Goal: Information Seeking & Learning: Check status

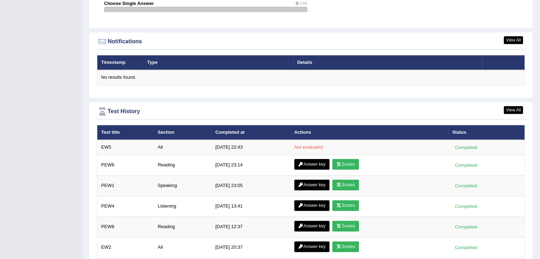
scroll to position [898, 0]
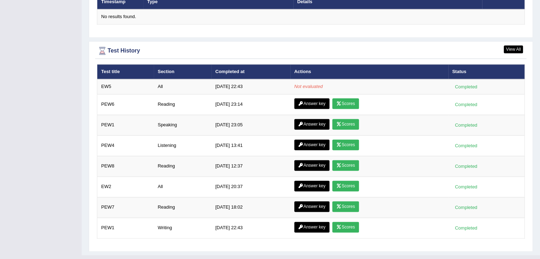
click at [515, 51] on div "Test History" at bounding box center [311, 50] width 428 height 11
click at [515, 49] on link "View All" at bounding box center [513, 49] width 19 height 8
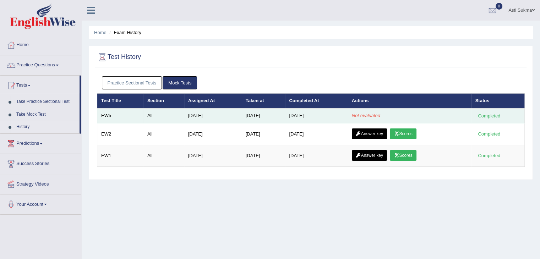
click at [292, 118] on td "[DATE]" at bounding box center [316, 115] width 63 height 15
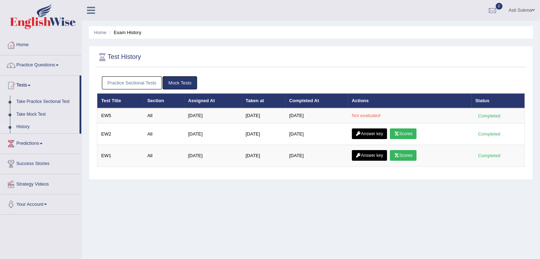
click at [408, 251] on div "Home Exam History Test History Practice Sectional Tests Mock Tests Test Title S…" at bounding box center [311, 177] width 459 height 355
click at [348, 59] on div at bounding box center [311, 57] width 428 height 15
click at [281, 78] on ul "Practice Sectional Tests Mock Tests" at bounding box center [311, 82] width 418 height 13
click at [38, 118] on link "Take Mock Test" at bounding box center [46, 114] width 66 height 13
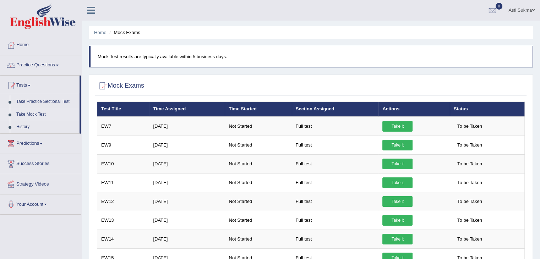
click at [57, 63] on link "Practice Questions" at bounding box center [40, 64] width 81 height 18
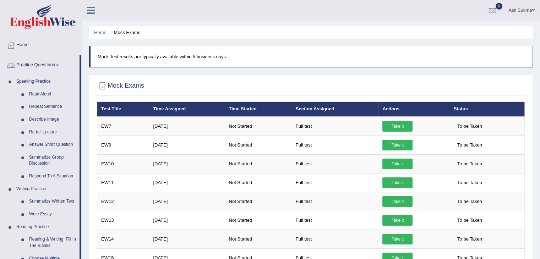
click at [59, 67] on link "Practice Questions" at bounding box center [39, 64] width 79 height 18
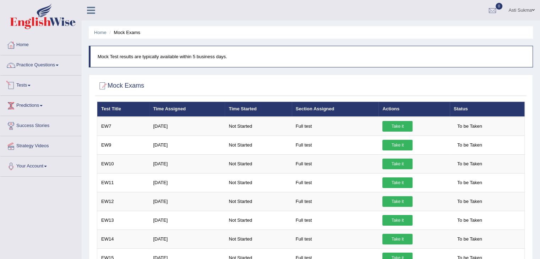
click at [27, 88] on link "Tests" at bounding box center [40, 85] width 81 height 18
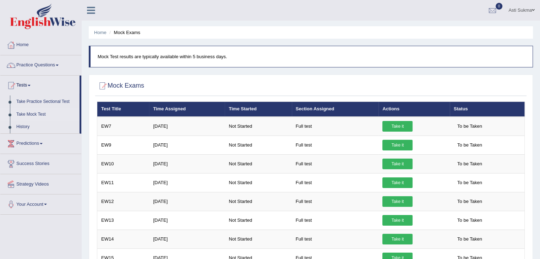
click at [36, 116] on link "Take Mock Test" at bounding box center [46, 114] width 66 height 13
click at [46, 66] on link "Practice Questions" at bounding box center [40, 64] width 81 height 18
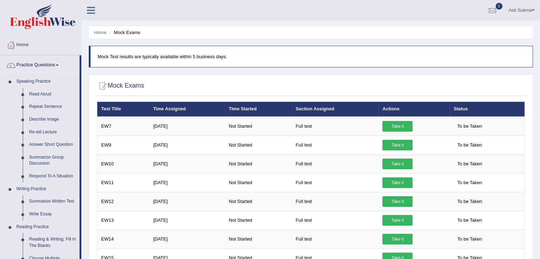
click at [51, 63] on link "Practice Questions" at bounding box center [39, 64] width 79 height 18
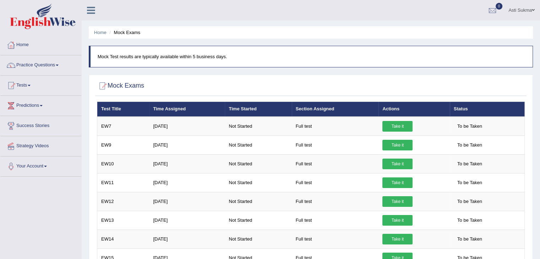
click at [29, 84] on link "Tests" at bounding box center [40, 85] width 81 height 18
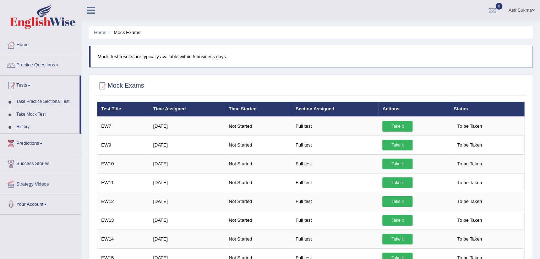
click at [22, 127] on link "History" at bounding box center [46, 127] width 66 height 13
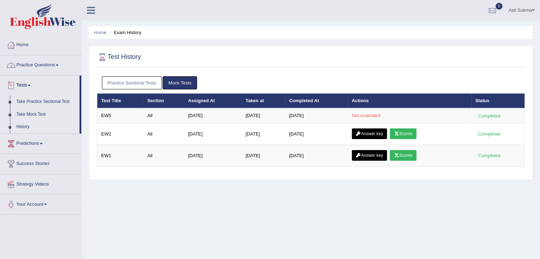
click at [38, 64] on link "Practice Questions" at bounding box center [40, 64] width 81 height 18
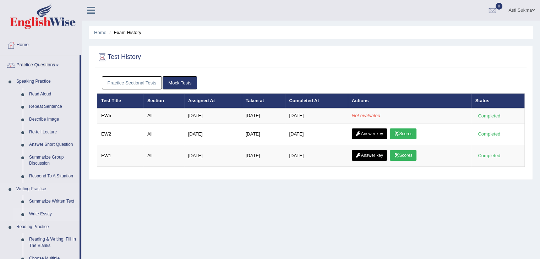
click at [44, 214] on link "Write Essay" at bounding box center [53, 214] width 54 height 13
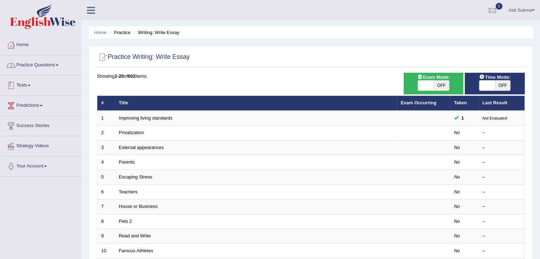
click at [56, 65] on link "Practice Questions" at bounding box center [40, 64] width 81 height 18
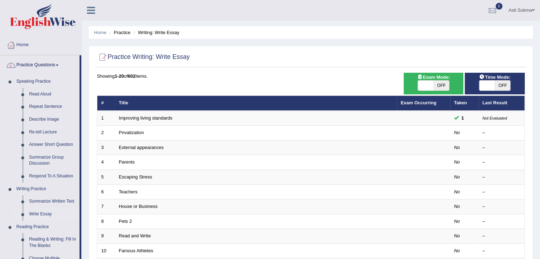
click at [54, 64] on link "Practice Questions" at bounding box center [39, 64] width 79 height 18
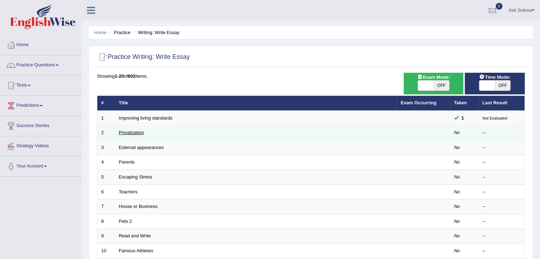
click at [135, 135] on link "Privatization" at bounding box center [131, 132] width 25 height 5
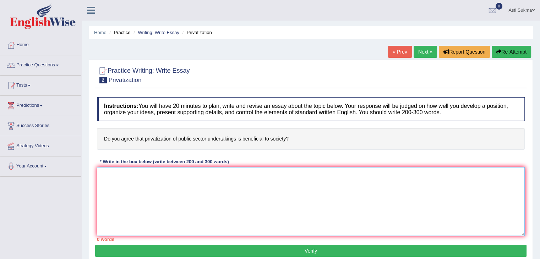
drag, startPoint x: 0, startPoint y: 0, endPoint x: 320, endPoint y: 184, distance: 368.7
click at [320, 184] on textarea at bounding box center [311, 201] width 428 height 69
click at [330, 199] on textarea at bounding box center [311, 201] width 428 height 69
click at [248, 195] on textarea at bounding box center [311, 201] width 428 height 69
click at [316, 185] on textarea at bounding box center [311, 201] width 428 height 69
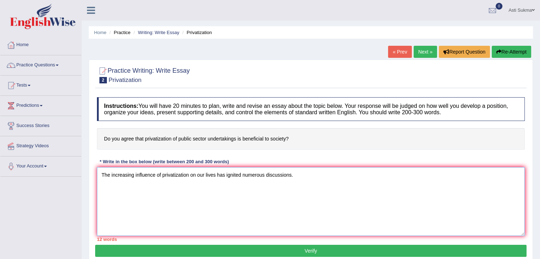
type textarea "The increasing influence of privatization on our lives has ignited numerous dis…"
click at [298, 175] on textarea "The increasing influence of privatization on our lives has ignited numerous dis…" at bounding box center [311, 201] width 428 height 69
drag, startPoint x: 101, startPoint y: 174, endPoint x: 320, endPoint y: 165, distance: 219.0
click at [320, 165] on div "Instructions: You will have 20 minutes to plan, write and revise an essay about…" at bounding box center [311, 169] width 432 height 151
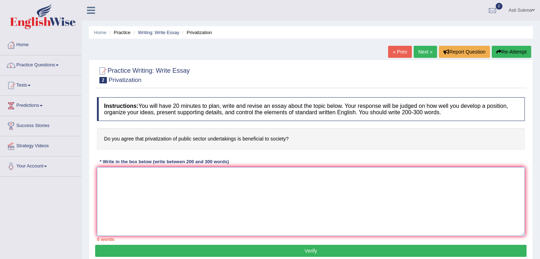
click at [217, 205] on textarea at bounding box center [311, 201] width 428 height 69
paste textarea "The increasing influence of privatization on our lives has ignited numerous dis…"
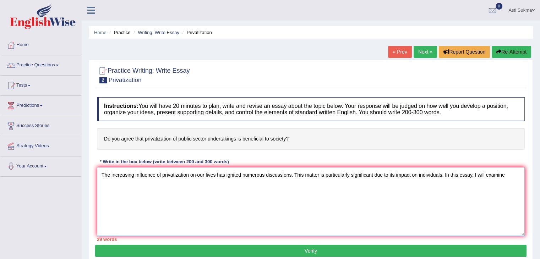
click at [508, 168] on textarea "The increasing influence of privatization on our lives has ignited numerous dis…" at bounding box center [311, 201] width 428 height 69
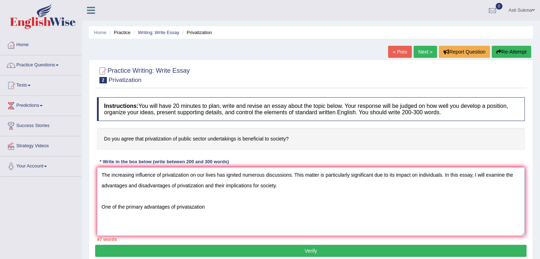
click at [191, 207] on textarea "The increasing influence of privatization on our lives has ignited numerous dis…" at bounding box center [311, 201] width 428 height 69
click at [217, 206] on textarea "The increasing influence of privatization on our lives has ignited numerous dis…" at bounding box center [311, 201] width 428 height 69
click at [209, 204] on textarea "The increasing influence of privatization on our lives has ignited numerous dis…" at bounding box center [311, 201] width 428 height 69
click at [176, 205] on textarea "The increasing influence of privatization on our lives has ignited numerous dis…" at bounding box center [311, 201] width 428 height 69
click at [287, 212] on textarea "The increasing influence of privatization on our lives has ignited numerous dis…" at bounding box center [311, 201] width 428 height 69
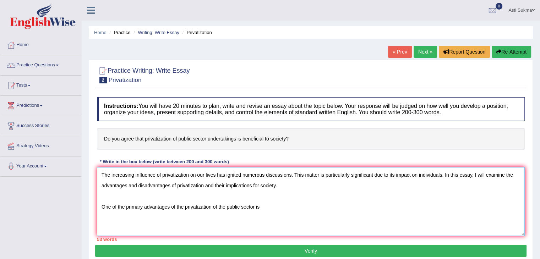
click at [287, 212] on textarea "The increasing influence of privatization on our lives has ignited numerous dis…" at bounding box center [311, 201] width 428 height 69
drag, startPoint x: 287, startPoint y: 212, endPoint x: 85, endPoint y: 174, distance: 205.3
click at [85, 174] on div "Home Practice Writing: Write Essay Privatization « Prev Next » Report Question …" at bounding box center [311, 177] width 459 height 355
type textarea "The increasing influence of privatization on our lives has ignited numerous dis…"
click at [342, 151] on div "Instructions: You will have 20 minutes to plan, write and revise an essay about…" at bounding box center [311, 169] width 432 height 151
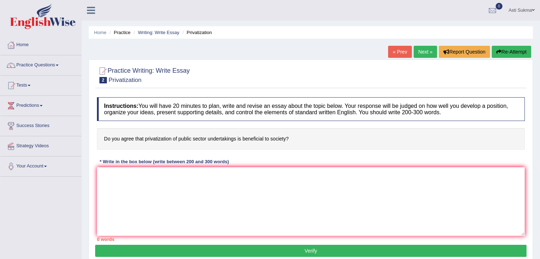
click at [241, 192] on textarea at bounding box center [311, 201] width 428 height 69
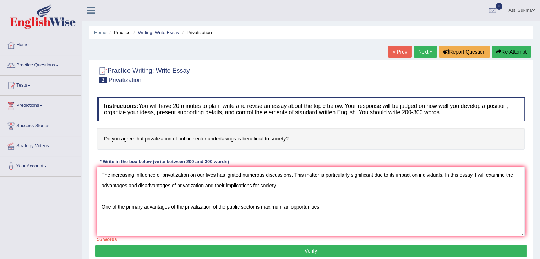
click at [290, 207] on textarea "The increasing influence of privatization on our lives has ignited numerous dis…" at bounding box center [311, 201] width 428 height 69
click at [334, 205] on textarea "The increasing influence of privatization on our lives has ignited numerous dis…" at bounding box center [311, 201] width 428 height 69
click at [260, 210] on textarea "The increasing influence of privatization on our lives has ignited numerous dis…" at bounding box center [311, 201] width 428 height 69
click at [338, 206] on textarea "The increasing influence of privatization on our lives has ignited numerous dis…" at bounding box center [311, 201] width 428 height 69
type textarea "The increasing influence of privatization on our lives has ignited numerous dis…"
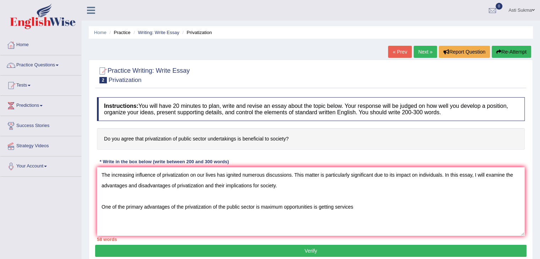
click at [368, 206] on textarea "The increasing influence of privatization on our lives has ignited numerous dis…" at bounding box center [311, 201] width 428 height 69
drag, startPoint x: 368, startPoint y: 206, endPoint x: 101, endPoint y: 163, distance: 270.9
click at [101, 163] on div "Instructions: You will have 20 minutes to plan, write and revise an essay about…" at bounding box center [311, 169] width 432 height 151
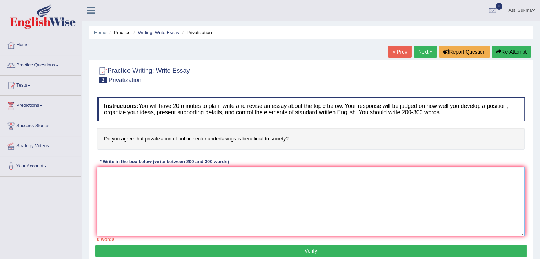
click at [178, 175] on textarea at bounding box center [311, 201] width 428 height 69
paste textarea "The increasing influence of privatization on our lives has ignited numerous dis…"
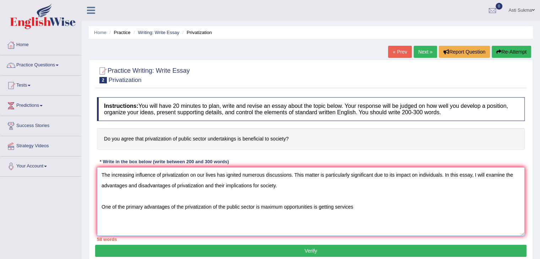
click at [367, 211] on textarea "The increasing influence of privatization on our lives has ignited numerous dis…" at bounding box center [311, 201] width 428 height 69
click at [367, 208] on textarea "The increasing influence of privatization on our lives has ignited numerous dis…" at bounding box center [311, 201] width 428 height 69
click at [374, 208] on textarea "The increasing influence of privatization on our lives has ignited numerous dis…" at bounding box center [311, 201] width 428 height 69
click at [257, 208] on textarea "The increasing influence of privatization on our lives has ignited numerous dis…" at bounding box center [311, 201] width 428 height 69
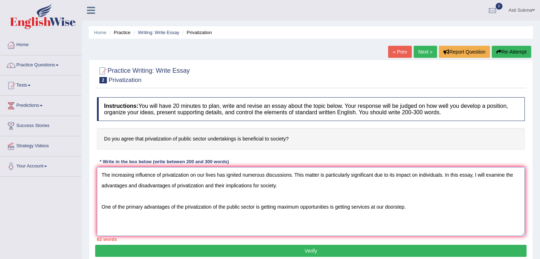
click at [351, 208] on textarea "The increasing influence of privatization on our lives has ignited numerous dis…" at bounding box center [311, 201] width 428 height 69
click at [365, 208] on textarea "The increasing influence of privatization on our lives has ignited numerous dis…" at bounding box center [311, 201] width 428 height 69
click at [439, 208] on textarea "The increasing influence of privatization on our lives has ignited numerous dis…" at bounding box center [311, 201] width 428 height 69
type textarea "The increasing influence of privatization on our lives has ignited numerous dis…"
drag, startPoint x: 459, startPoint y: 201, endPoint x: 73, endPoint y: 161, distance: 387.9
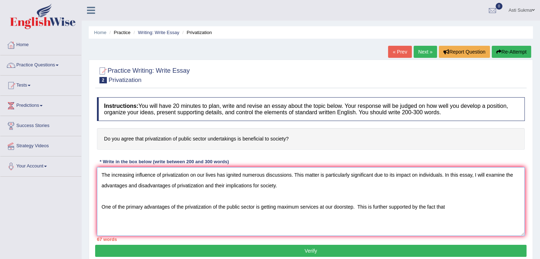
click at [73, 161] on div "Toggle navigation Home Practice Questions Speaking Practice Read Aloud Repeat S…" at bounding box center [270, 184] width 540 height 369
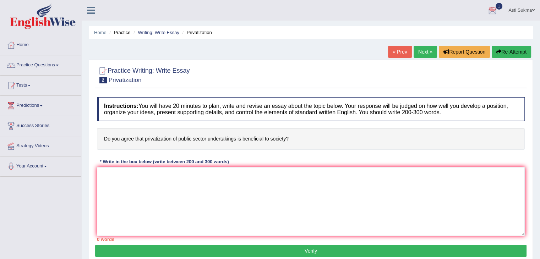
click at [493, 12] on div at bounding box center [492, 10] width 11 height 11
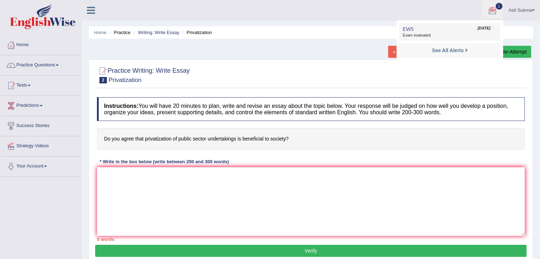
click at [444, 33] on span "Exam evaluated" at bounding box center [450, 36] width 94 height 6
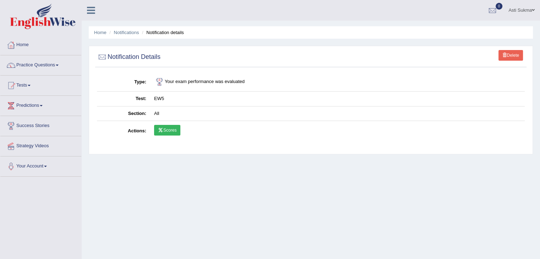
click at [169, 130] on link "Scores" at bounding box center [167, 130] width 26 height 11
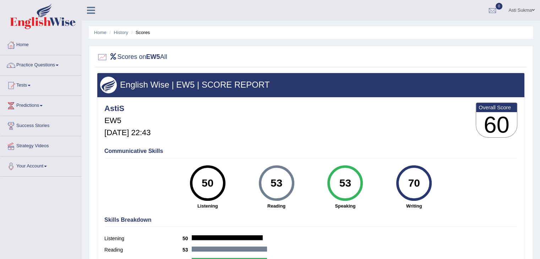
drag, startPoint x: 0, startPoint y: 0, endPoint x: 394, endPoint y: 126, distance: 413.9
click at [394, 126] on div "AstiS EW5 Oct 1, 2025, 22:43 Overall Score 60" at bounding box center [311, 122] width 417 height 42
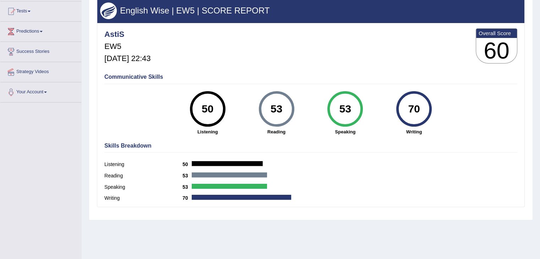
scroll to position [87, 0]
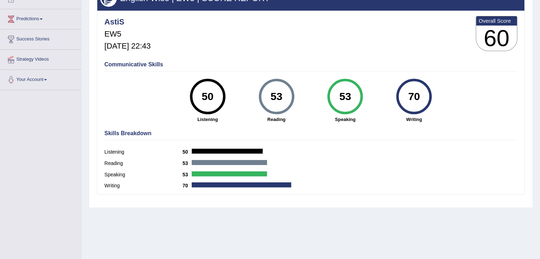
click at [390, 127] on div "Skills Breakdown Listening 50 Reading 53 Speaking 53 Writing 70" at bounding box center [311, 161] width 417 height 68
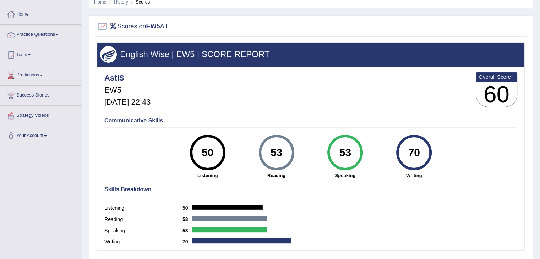
scroll to position [0, 0]
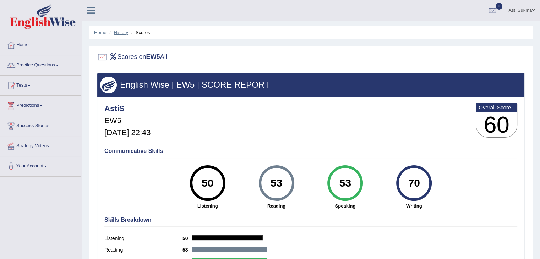
click at [119, 34] on link "History" at bounding box center [121, 32] width 14 height 5
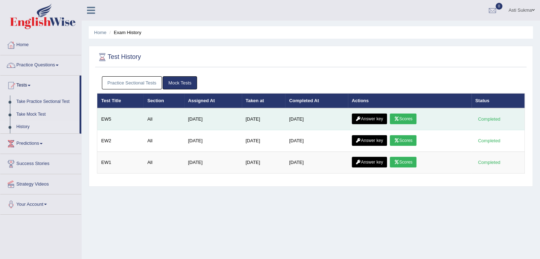
click at [372, 117] on link "Answer key" at bounding box center [369, 119] width 35 height 11
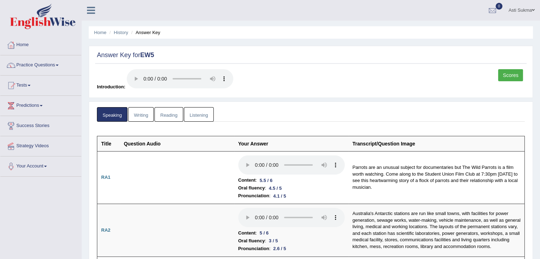
click at [136, 117] on link "Writing" at bounding box center [141, 114] width 26 height 15
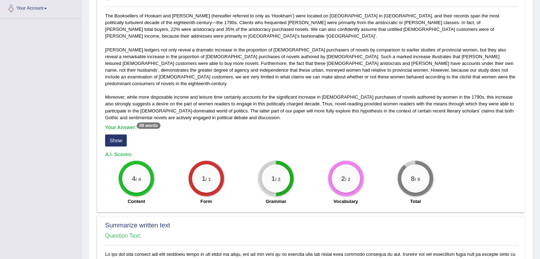
scroll to position [162, 0]
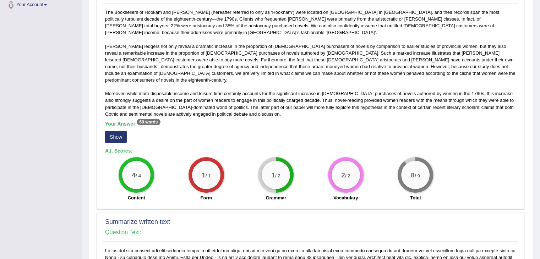
click at [112, 131] on button "Show" at bounding box center [116, 137] width 22 height 12
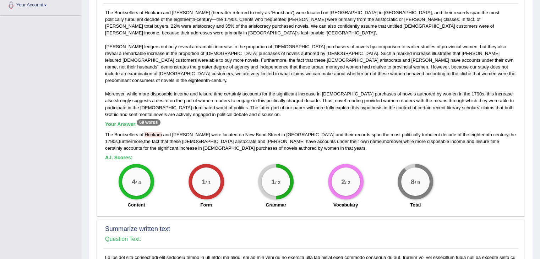
scroll to position [149, 0]
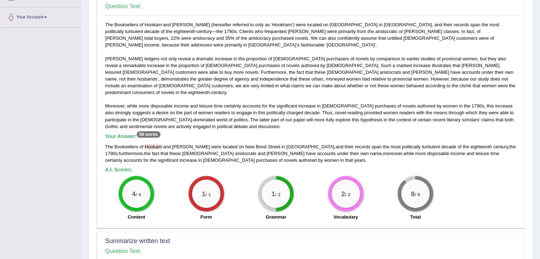
click at [158, 25] on div "The Booksellers of Hookam and Carpenter (hereafter referred to only as ‘Hookham…" at bounding box center [310, 122] width 415 height 203
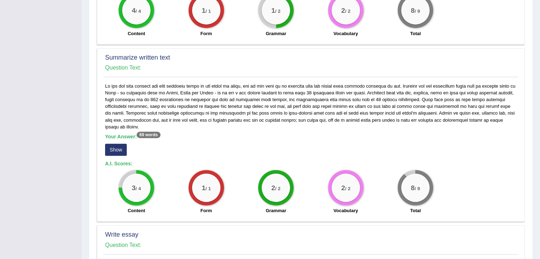
scroll to position [344, 0]
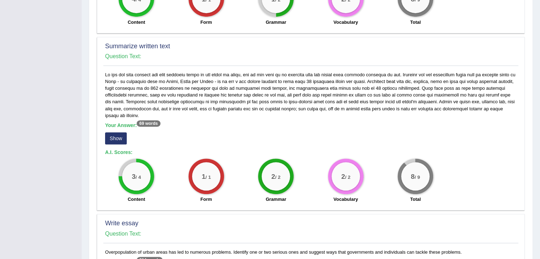
click at [119, 133] on button "Show" at bounding box center [116, 139] width 22 height 12
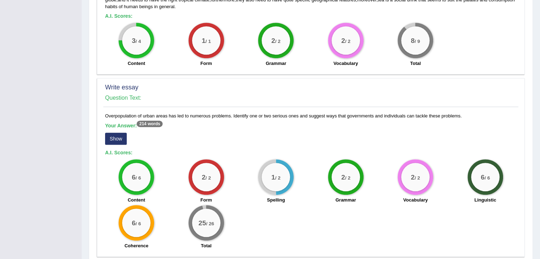
scroll to position [497, 0]
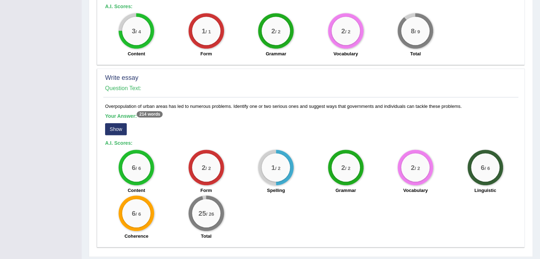
click at [112, 123] on button "Show" at bounding box center [116, 129] width 22 height 12
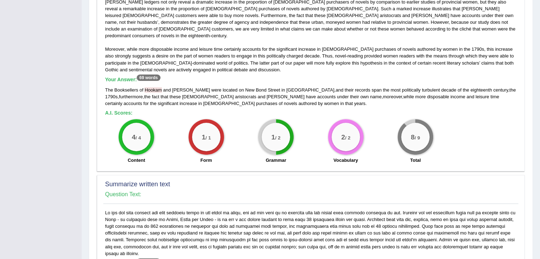
scroll to position [0, 0]
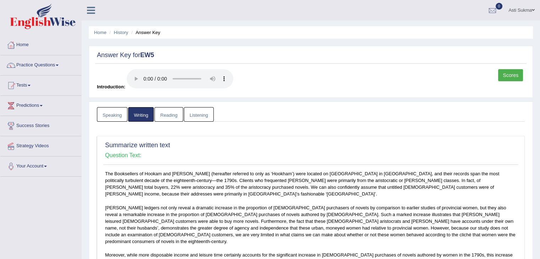
click at [172, 112] on link "Reading" at bounding box center [169, 114] width 28 height 15
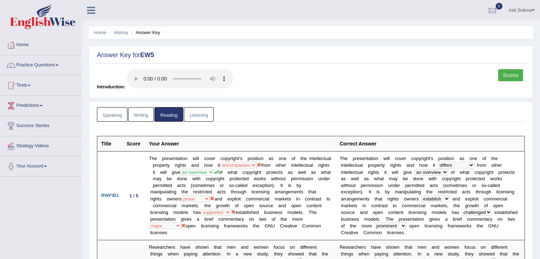
drag, startPoint x: 196, startPoint y: 113, endPoint x: 236, endPoint y: 101, distance: 41.4
click at [196, 113] on link "Listening" at bounding box center [199, 114] width 30 height 15
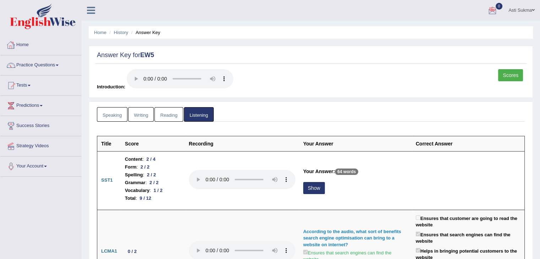
click at [22, 40] on link "Home" at bounding box center [40, 44] width 81 height 18
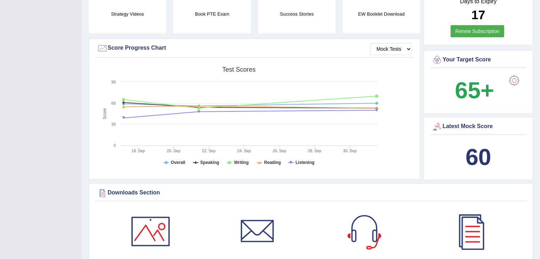
scroll to position [173, 0]
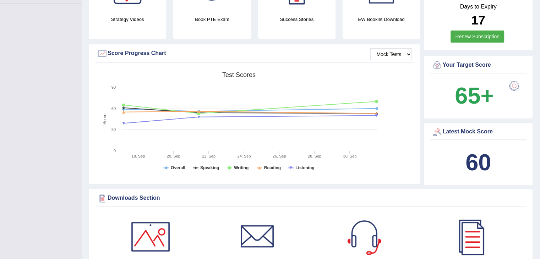
drag, startPoint x: 0, startPoint y: 0, endPoint x: 545, endPoint y: 90, distance: 552.6
